Goal: Transaction & Acquisition: Purchase product/service

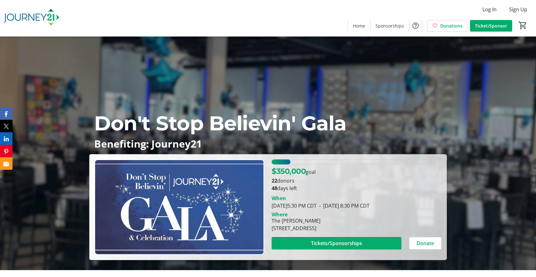
scroll to position [62, 0]
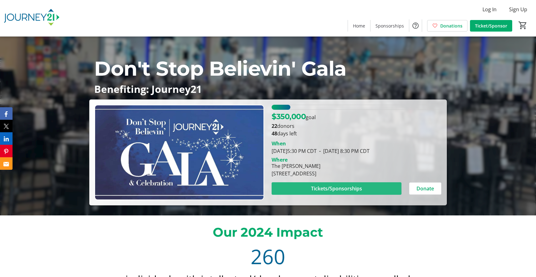
click at [324, 187] on span "Tickets/Sponsorships" at bounding box center [336, 189] width 51 height 8
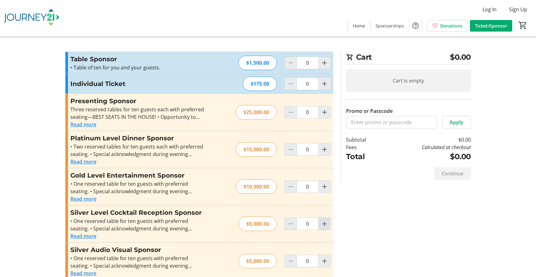
click at [326, 224] on mat-icon "Increment by one" at bounding box center [325, 224] width 8 height 8
type input "1"
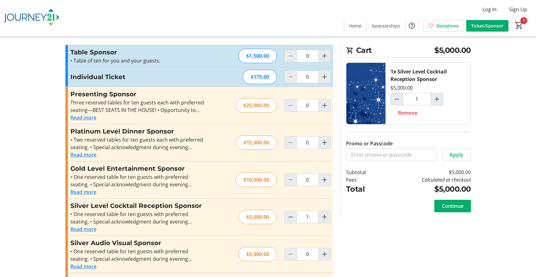
scroll to position [47, 0]
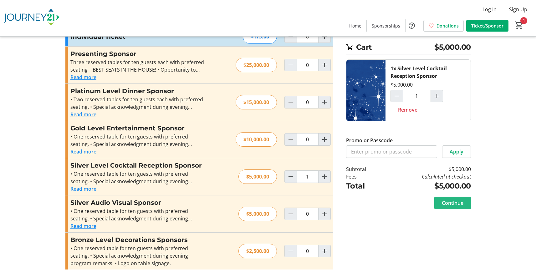
click at [450, 203] on span "Continue" at bounding box center [453, 203] width 22 height 8
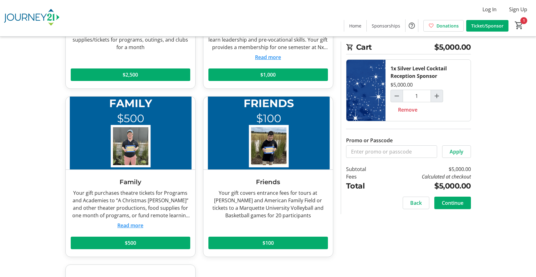
scroll to position [5, 0]
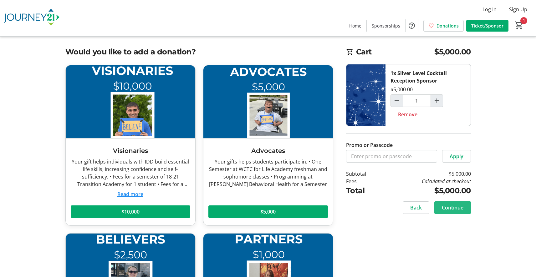
click at [451, 209] on span "Continue" at bounding box center [453, 208] width 22 height 8
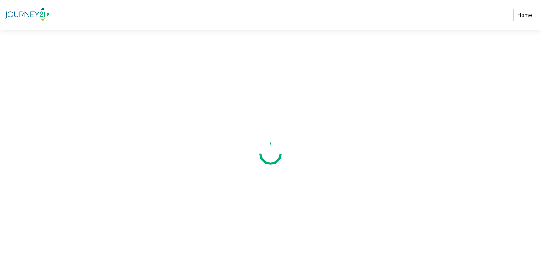
select select "US"
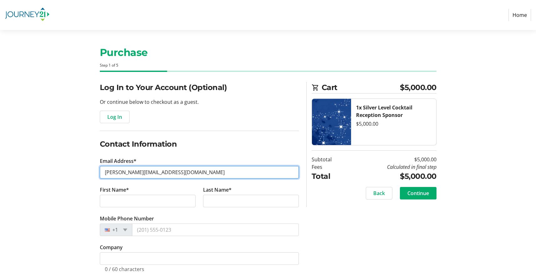
type input "[PERSON_NAME][EMAIL_ADDRESS][DOMAIN_NAME]"
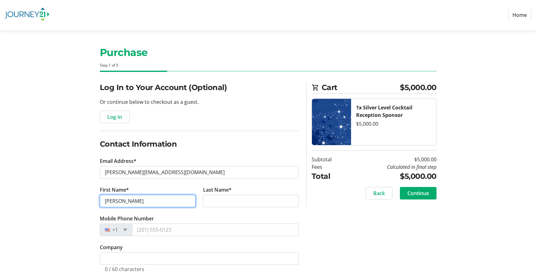
type input "[PERSON_NAME]"
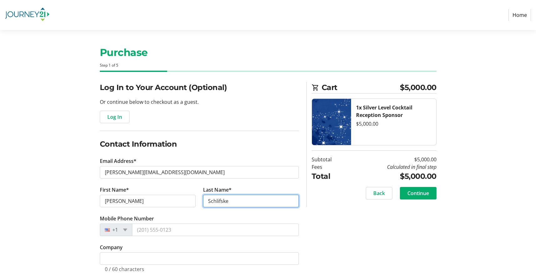
type input "Schlifske"
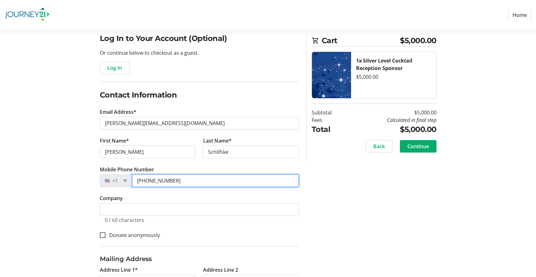
scroll to position [102, 0]
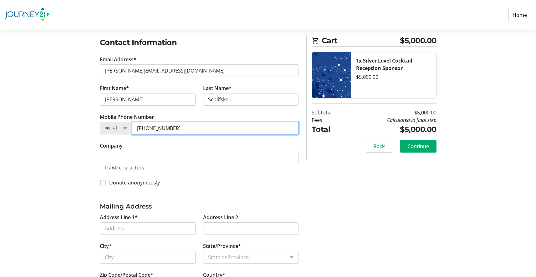
type input "[PHONE_NUMBER]"
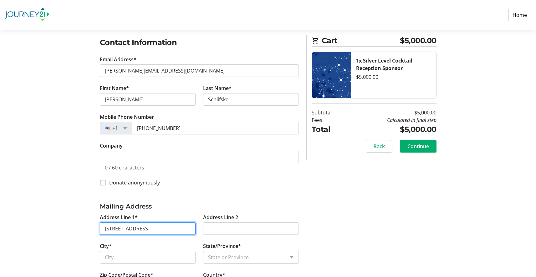
type input "[STREET_ADDRESS]"
type input "[GEOGRAPHIC_DATA]"
select select "WI"
type input "53122"
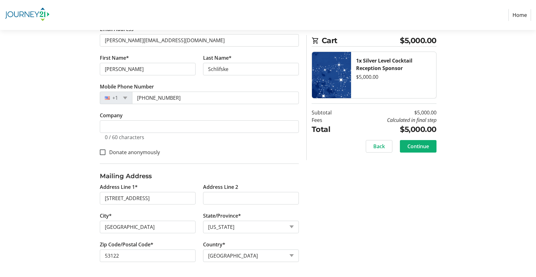
click at [420, 147] on span "Continue" at bounding box center [419, 147] width 22 height 8
